Goal: Task Accomplishment & Management: Use online tool/utility

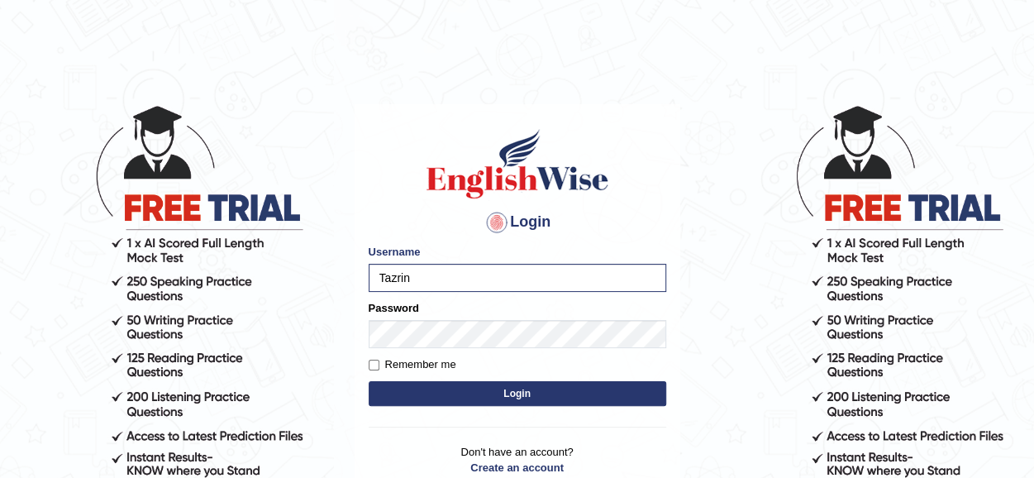
click at [534, 391] on button "Login" at bounding box center [518, 393] width 298 height 25
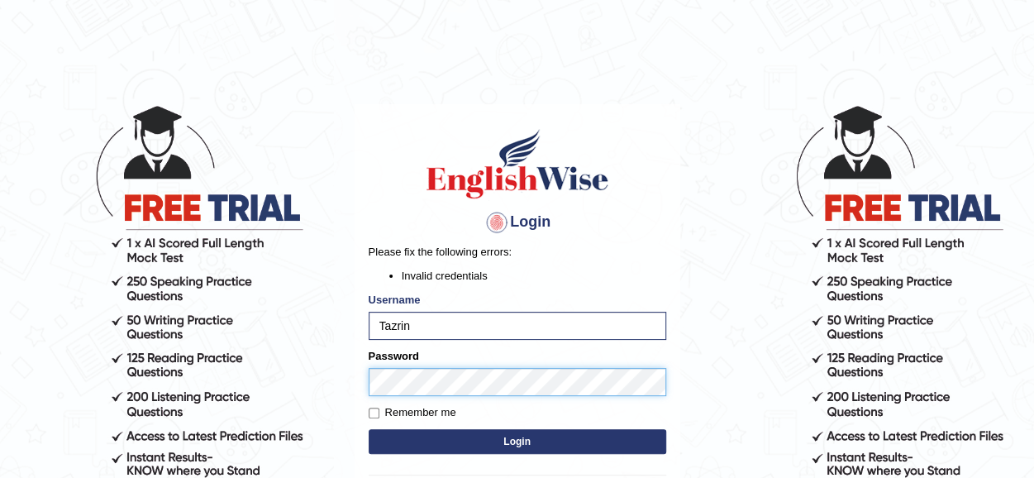
click at [310, 384] on body "Login Please fix the following errors: Invalid credentials Username Tazrin Pass…" at bounding box center [517, 291] width 1034 height 478
click at [518, 442] on button "Login" at bounding box center [518, 441] width 298 height 25
click at [603, 265] on div "Please fix the following errors: Invalid credentials" at bounding box center [518, 264] width 298 height 40
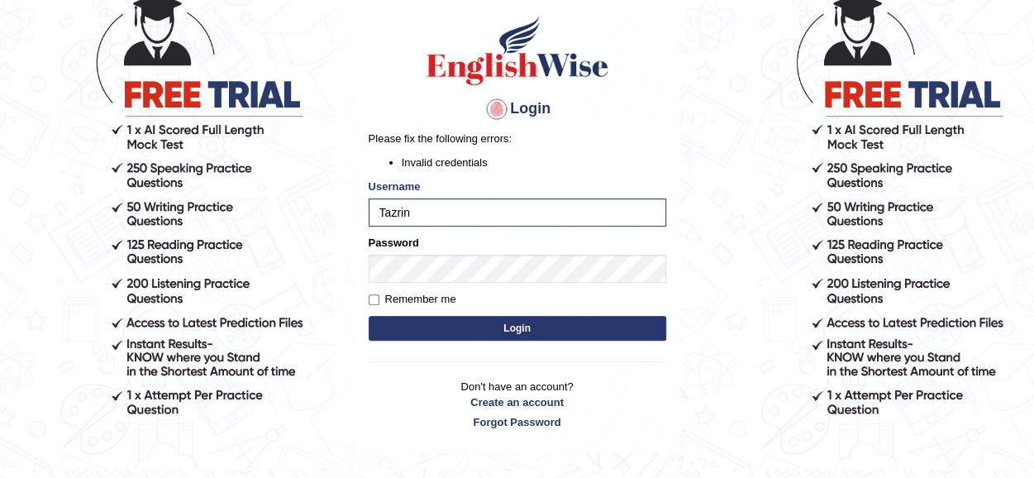
scroll to position [129, 0]
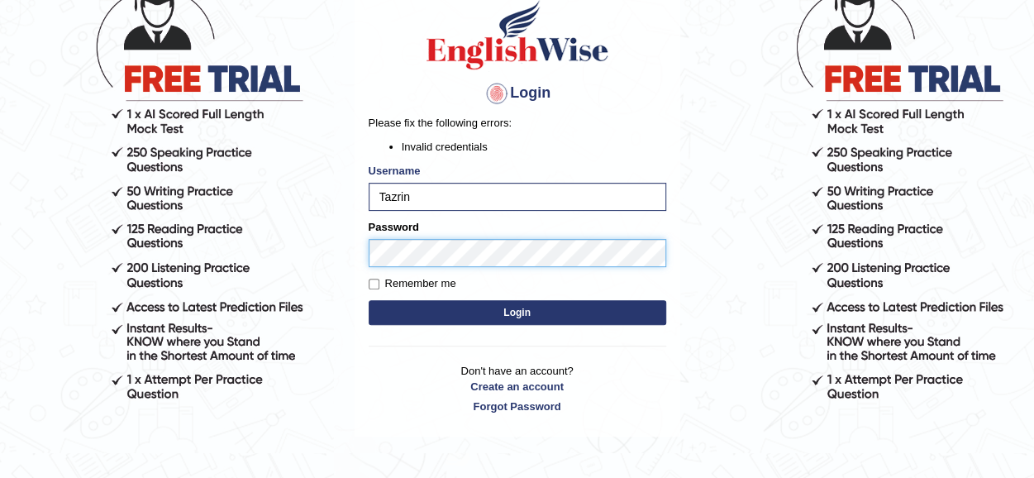
click at [327, 250] on body "Login Please fix the following errors: Invalid credentials Username Tazrin Pass…" at bounding box center [517, 162] width 1034 height 478
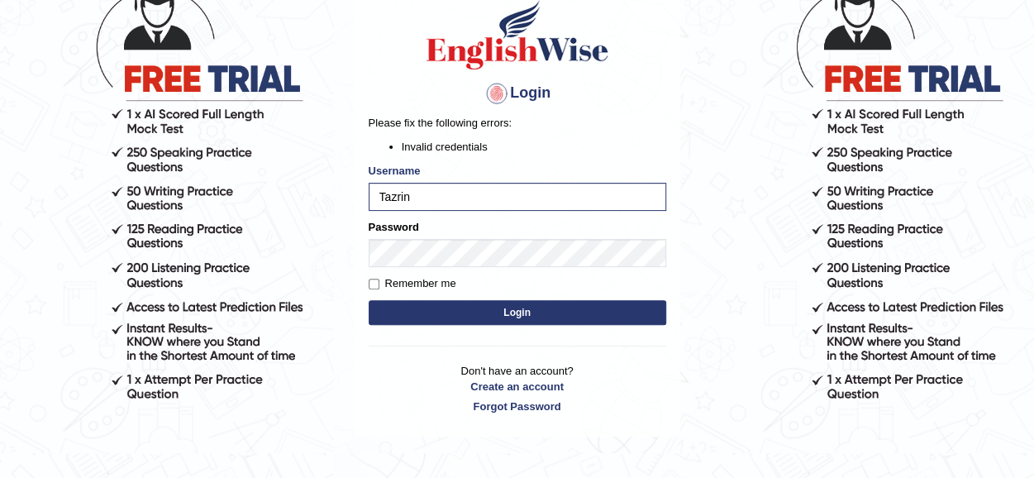
click at [521, 310] on button "Login" at bounding box center [518, 312] width 298 height 25
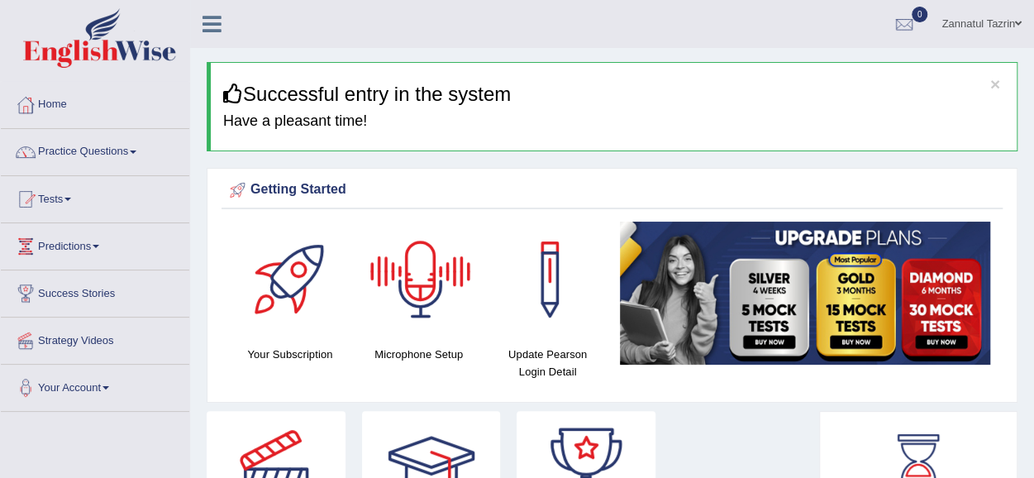
click at [418, 271] on div at bounding box center [421, 280] width 116 height 116
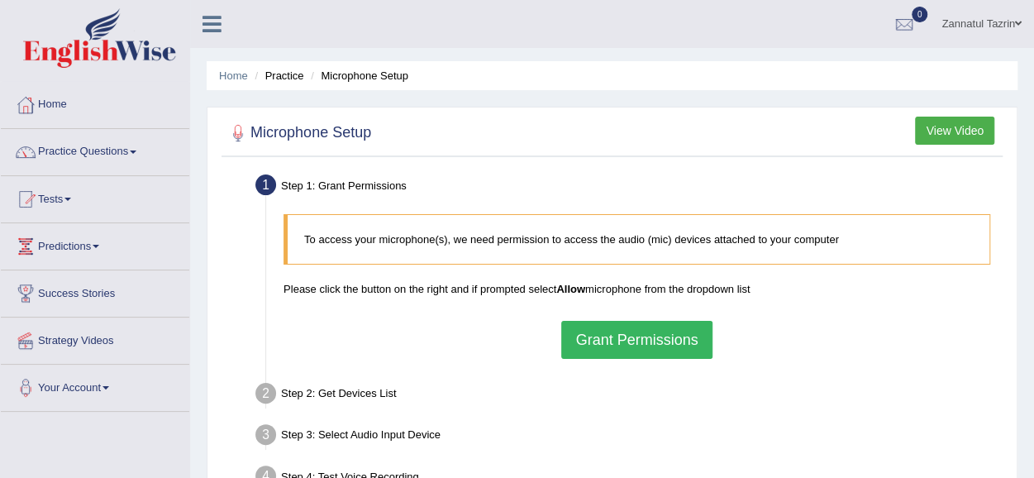
click at [646, 335] on button "Grant Permissions" at bounding box center [636, 340] width 150 height 38
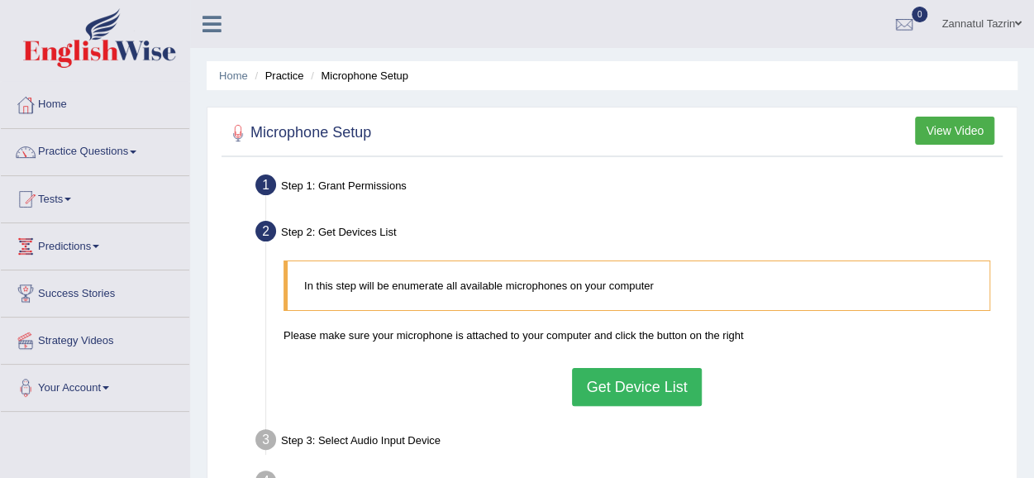
click at [652, 383] on button "Get Device List" at bounding box center [636, 387] width 129 height 38
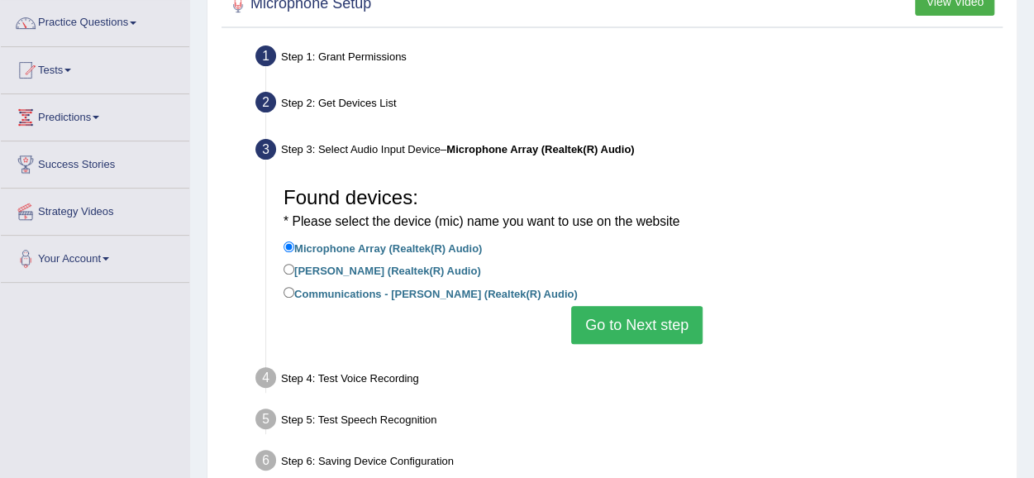
scroll to position [155, 0]
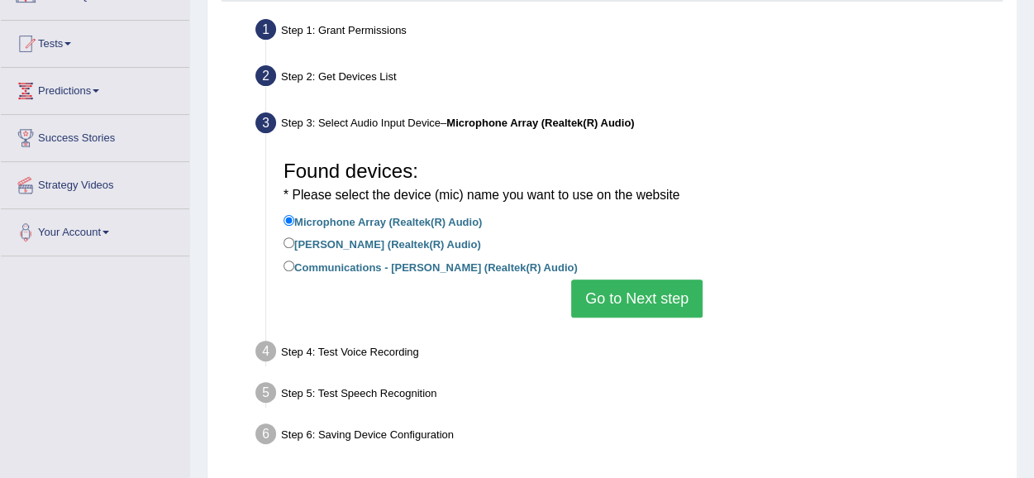
click at [376, 242] on label "Jack Mic (Realtek(R) Audio)" at bounding box center [383, 243] width 198 height 18
click at [294, 242] on input "Jack Mic (Realtek(R) Audio)" at bounding box center [289, 242] width 11 height 11
radio input "true"
click at [664, 285] on button "Go to Next step" at bounding box center [636, 298] width 131 height 38
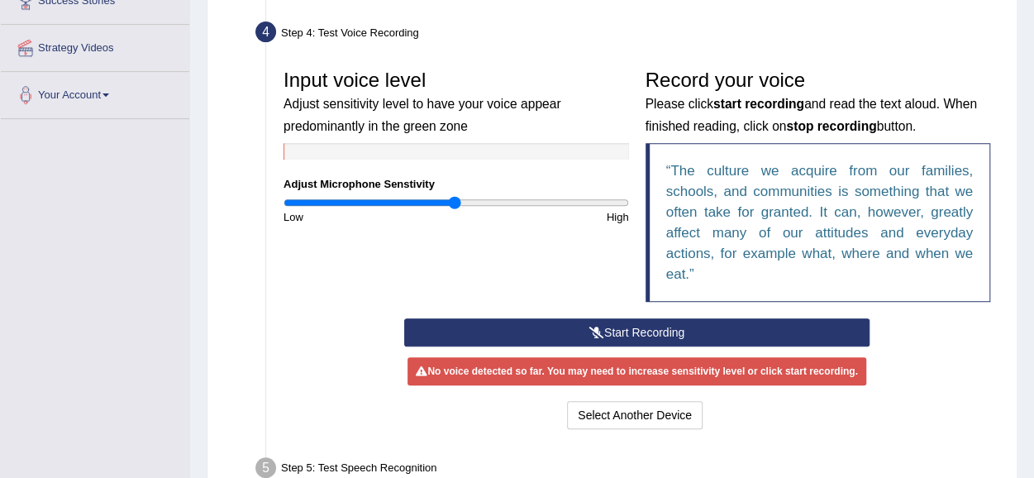
scroll to position [305, 0]
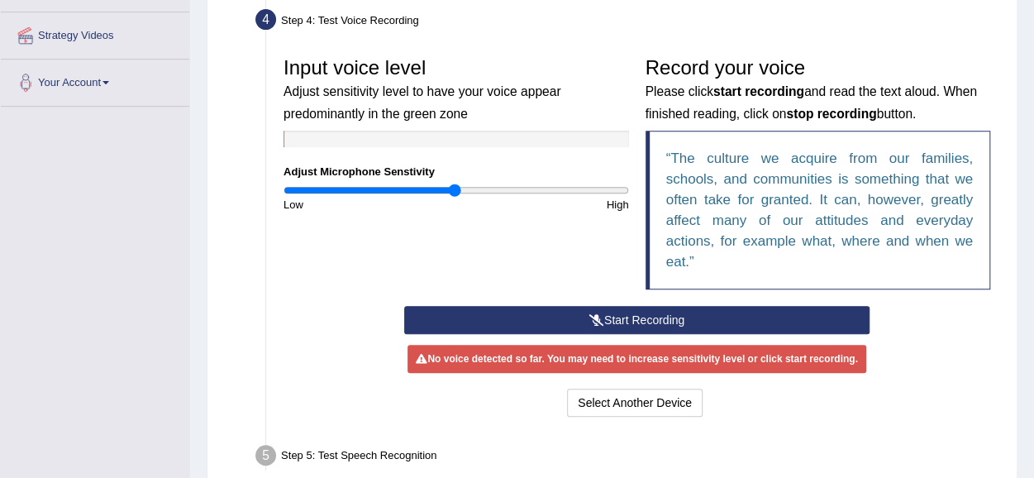
click at [654, 317] on button "Start Recording" at bounding box center [637, 320] width 466 height 28
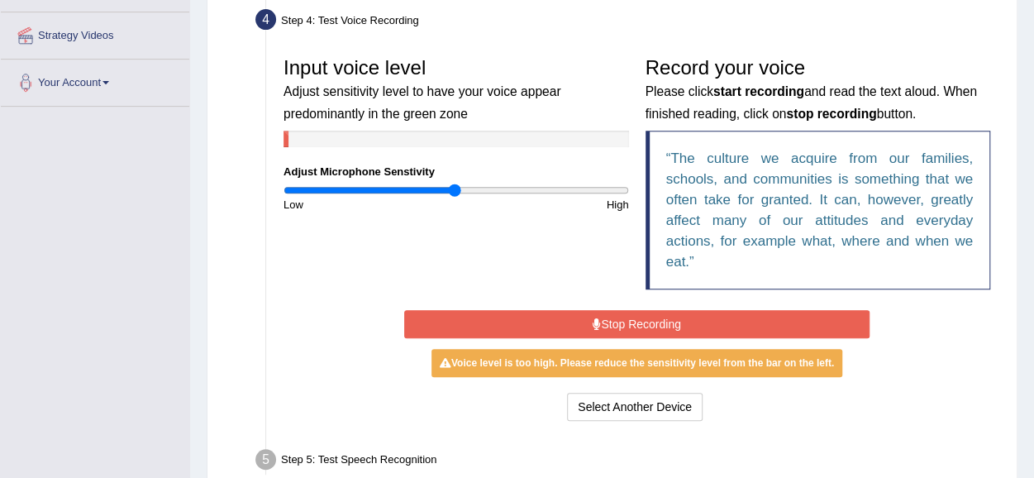
click at [654, 317] on button "Stop Recording" at bounding box center [637, 324] width 466 height 28
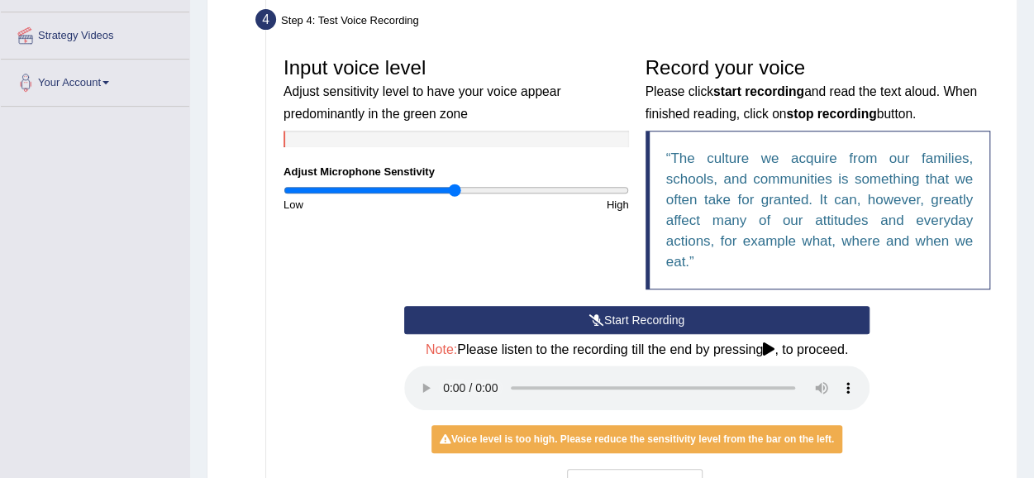
click at [654, 317] on button "Start Recording" at bounding box center [637, 320] width 466 height 28
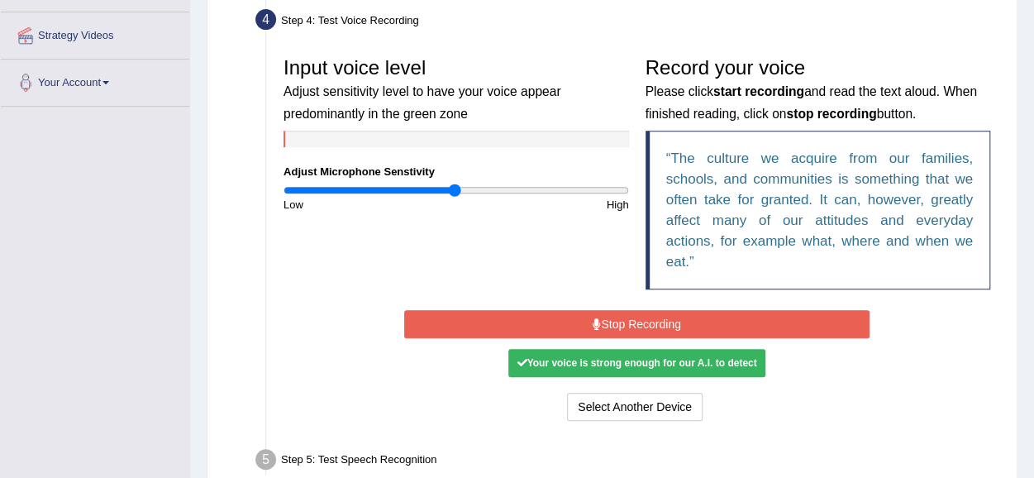
click at [652, 317] on button "Stop Recording" at bounding box center [637, 324] width 466 height 28
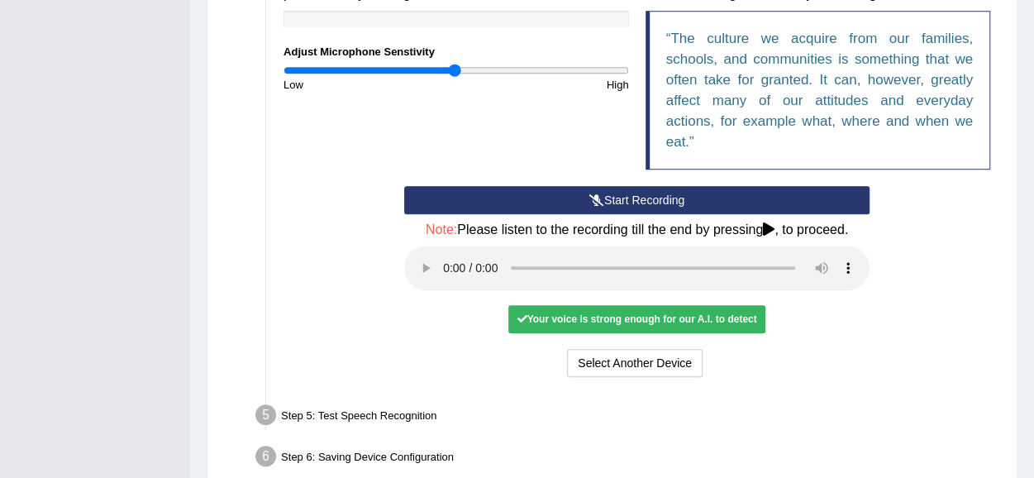
scroll to position [426, 0]
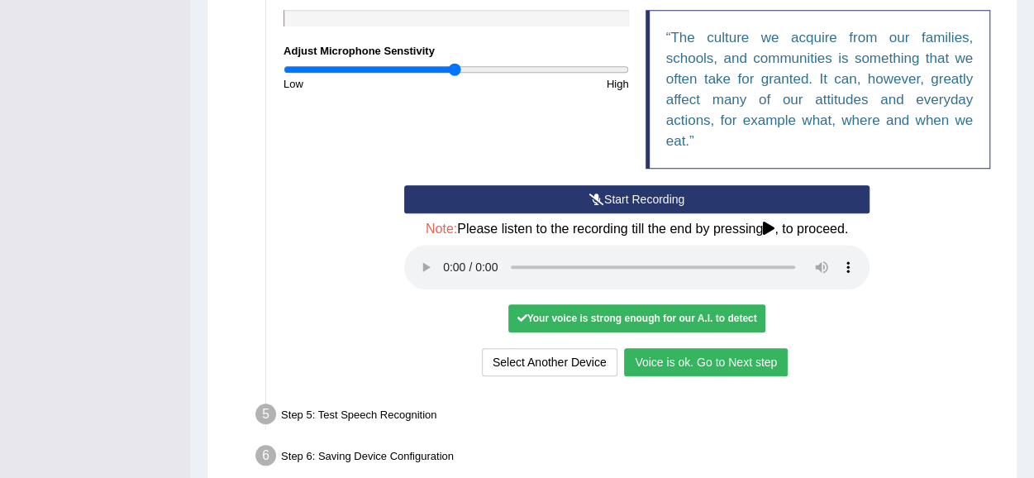
click at [708, 356] on button "Voice is ok. Go to Next step" at bounding box center [706, 362] width 164 height 28
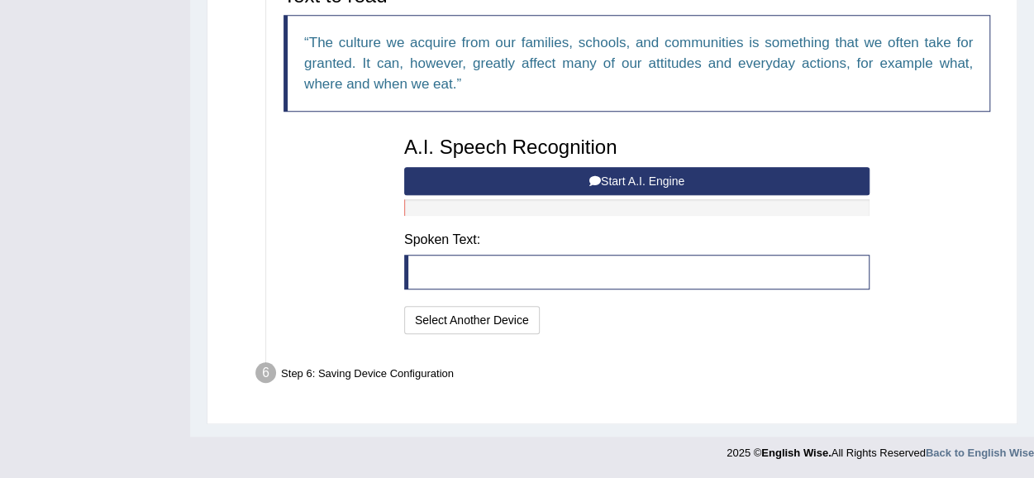
scroll to position [420, 0]
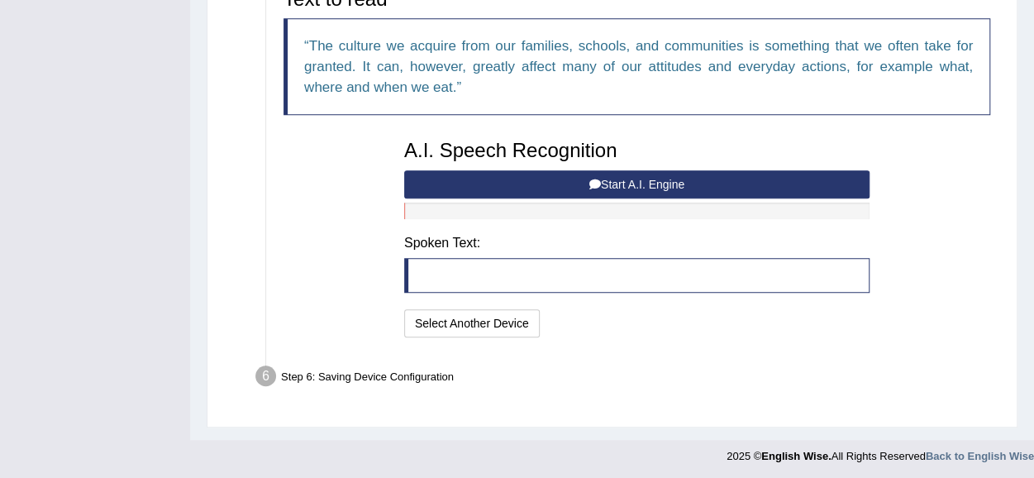
click at [652, 174] on button "Start A.I. Engine" at bounding box center [637, 184] width 466 height 28
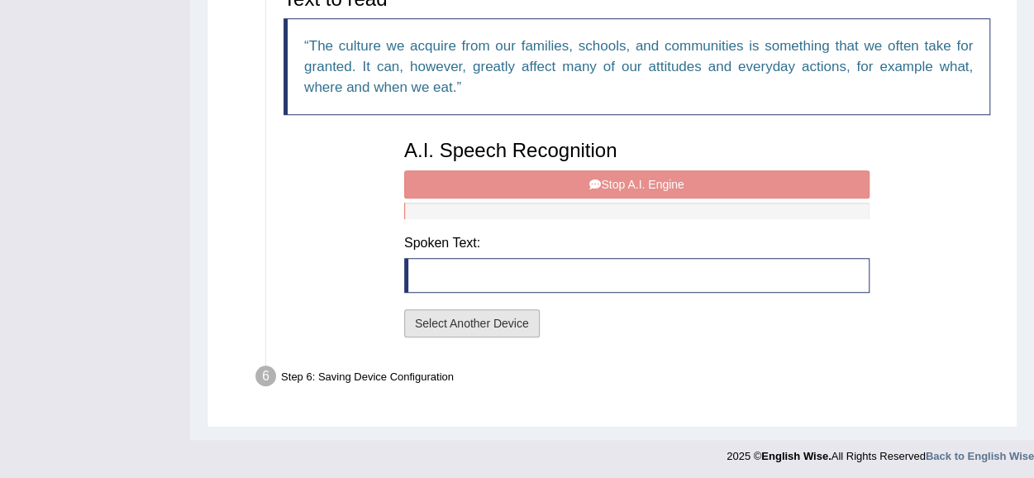
click at [483, 322] on button "Select Another Device" at bounding box center [472, 323] width 136 height 28
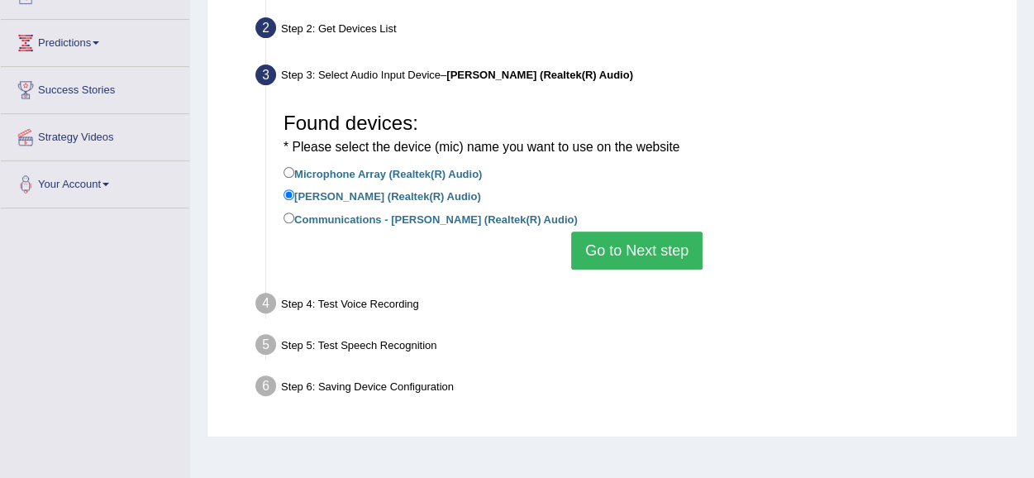
scroll to position [203, 0]
click at [286, 216] on input "Communications - Jack Mic (Realtek(R) Audio)" at bounding box center [289, 218] width 11 height 11
radio input "true"
click at [641, 254] on button "Go to Next step" at bounding box center [636, 251] width 131 height 38
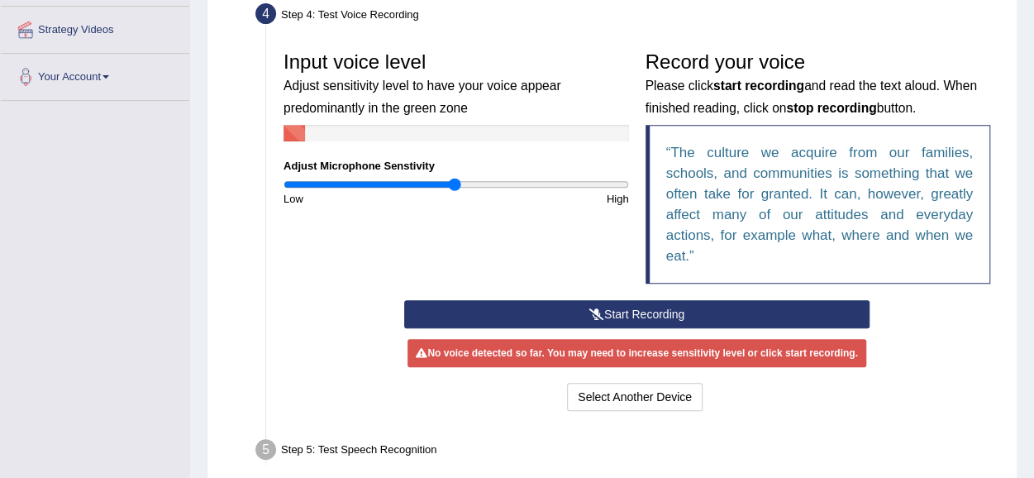
scroll to position [321, 0]
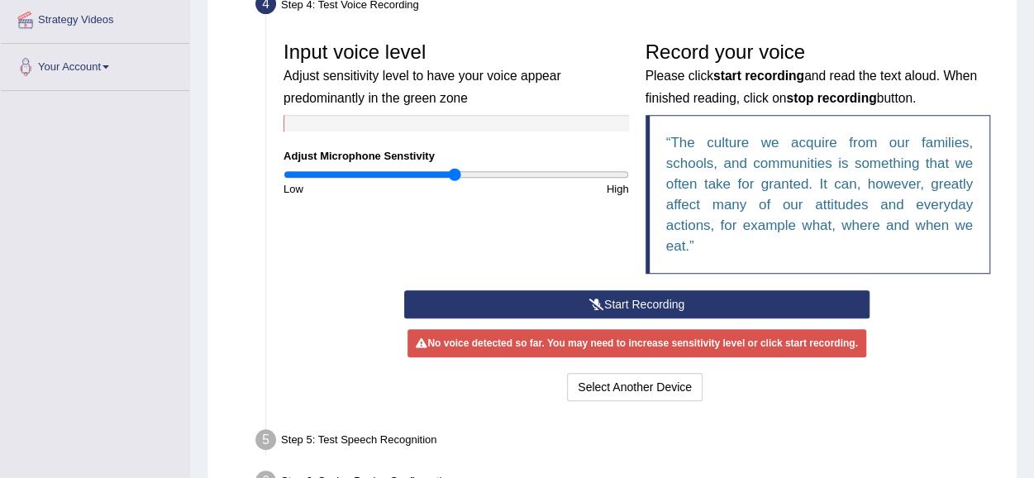
click at [682, 298] on button "Start Recording" at bounding box center [637, 304] width 466 height 28
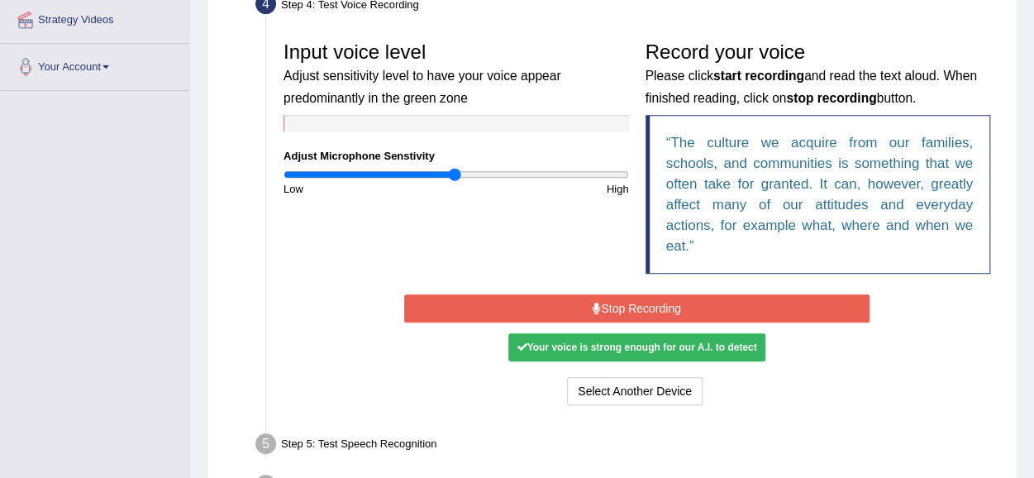
click at [642, 305] on button "Stop Recording" at bounding box center [637, 308] width 466 height 28
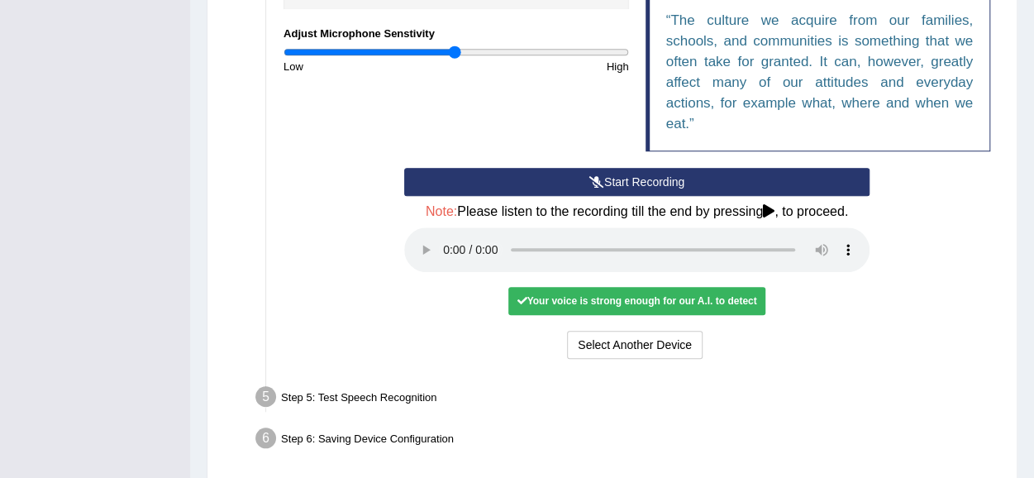
scroll to position [460, 0]
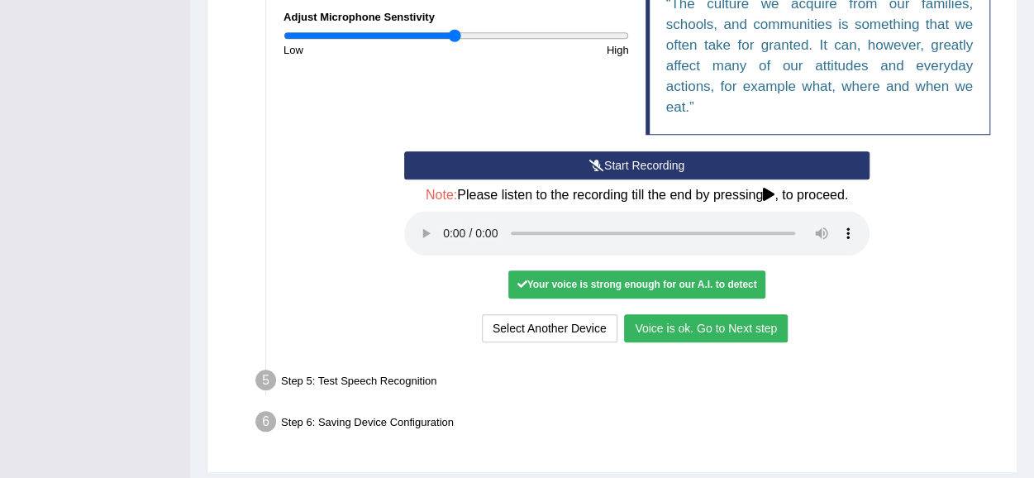
click at [688, 319] on button "Voice is ok. Go to Next step" at bounding box center [706, 328] width 164 height 28
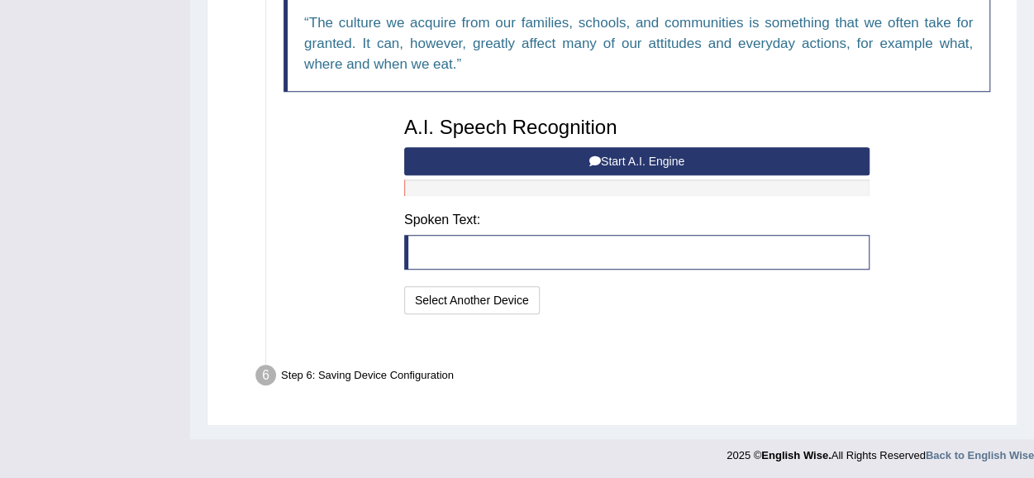
scroll to position [420, 0]
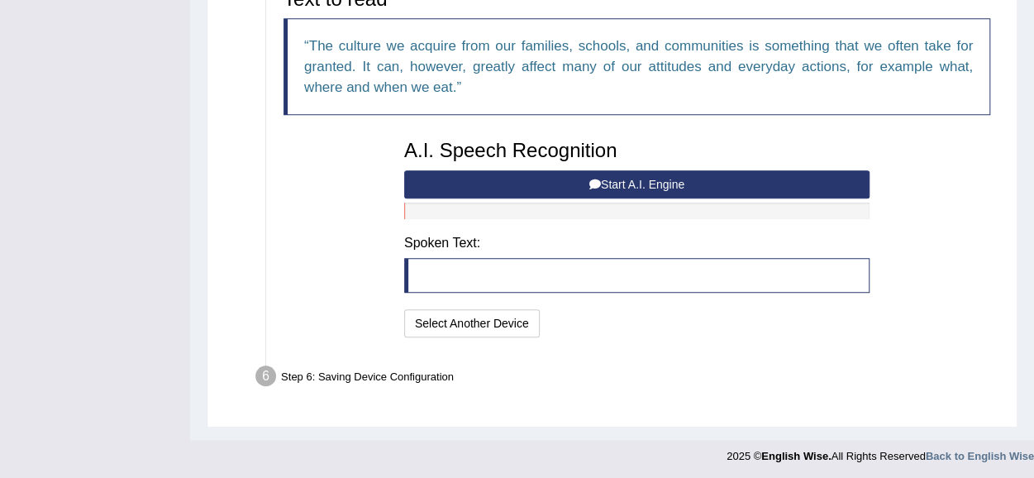
click at [628, 186] on button "Start A.I. Engine" at bounding box center [637, 184] width 466 height 28
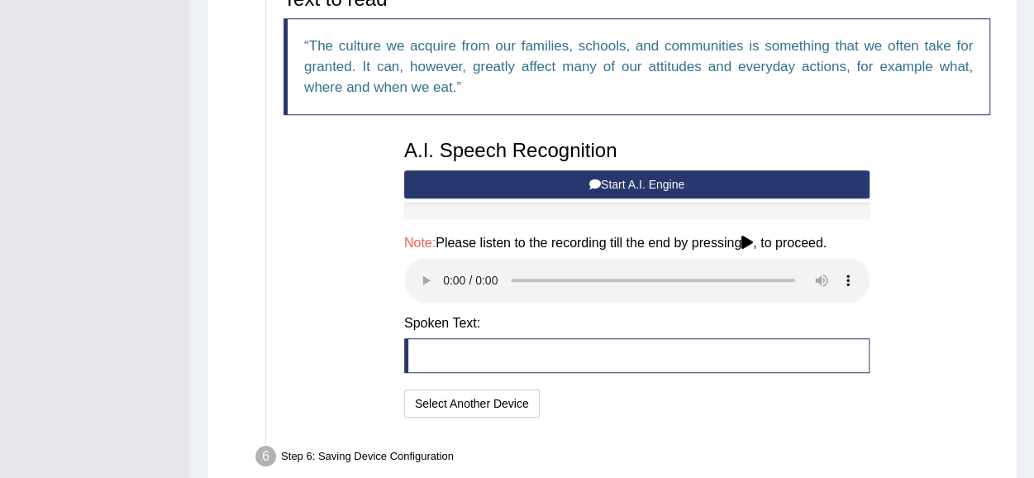
click at [625, 189] on button "Start A.I. Engine" at bounding box center [637, 184] width 466 height 28
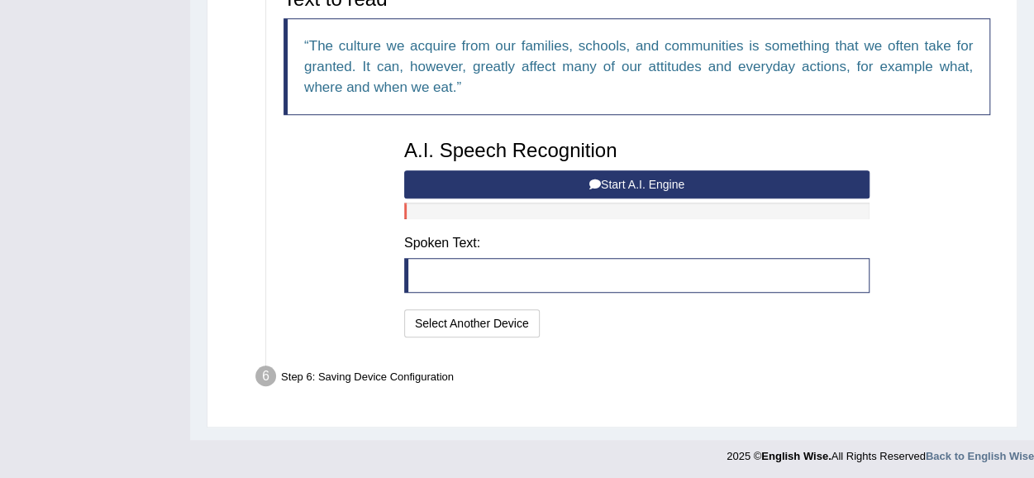
click at [593, 188] on button "Start A.I. Engine" at bounding box center [637, 184] width 466 height 28
click at [579, 188] on button "Start A.I. Engine" at bounding box center [637, 184] width 466 height 28
click at [615, 177] on button "Start A.I. Engine" at bounding box center [637, 184] width 466 height 28
click at [418, 187] on button "Start A.I. Engine" at bounding box center [637, 184] width 466 height 28
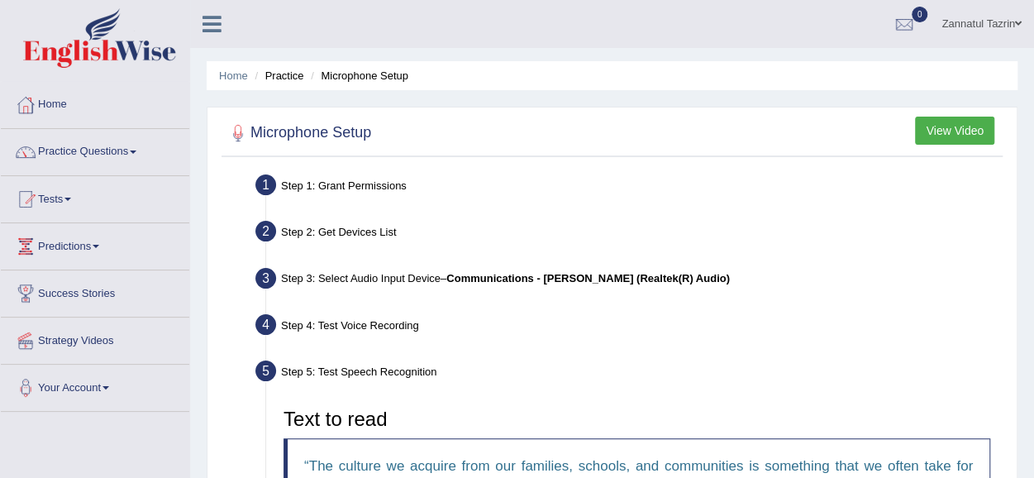
click at [971, 18] on link "Zannatul Tazrin" at bounding box center [981, 21] width 105 height 43
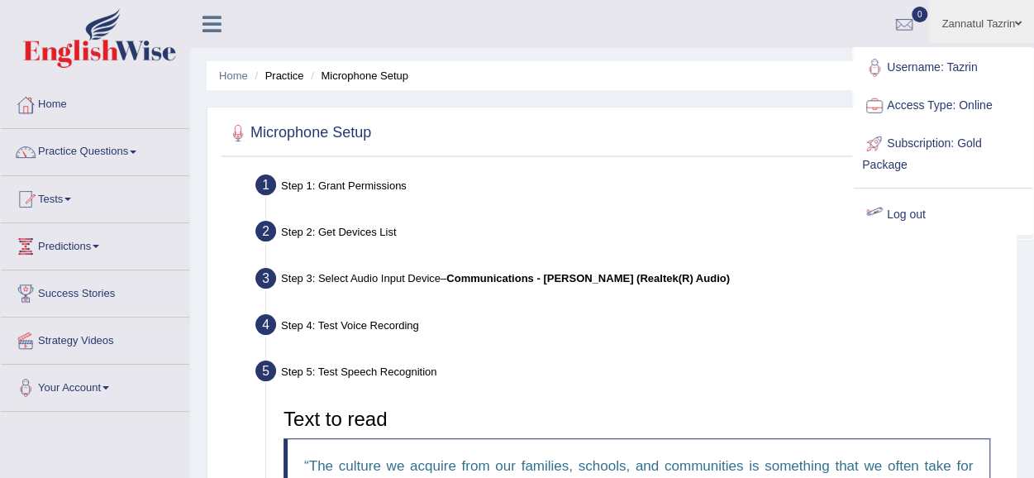
click at [919, 213] on link "Log out" at bounding box center [943, 215] width 179 height 38
